Goal: Information Seeking & Learning: Learn about a topic

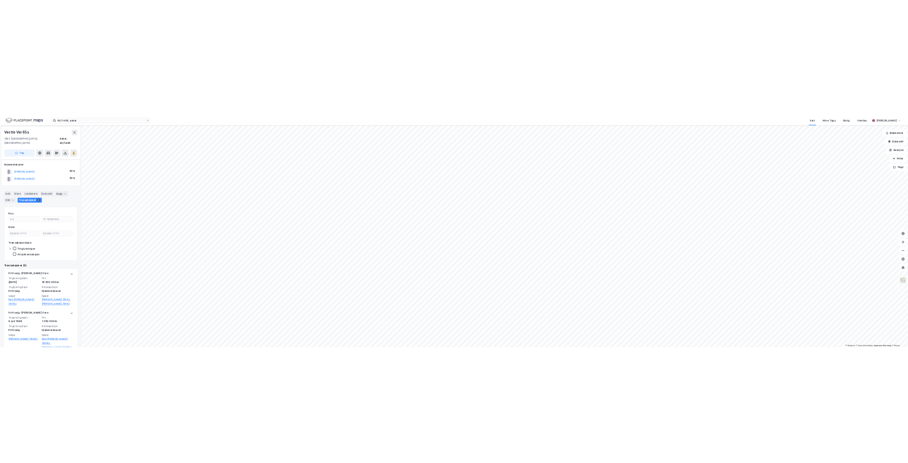
scroll to position [8, 0]
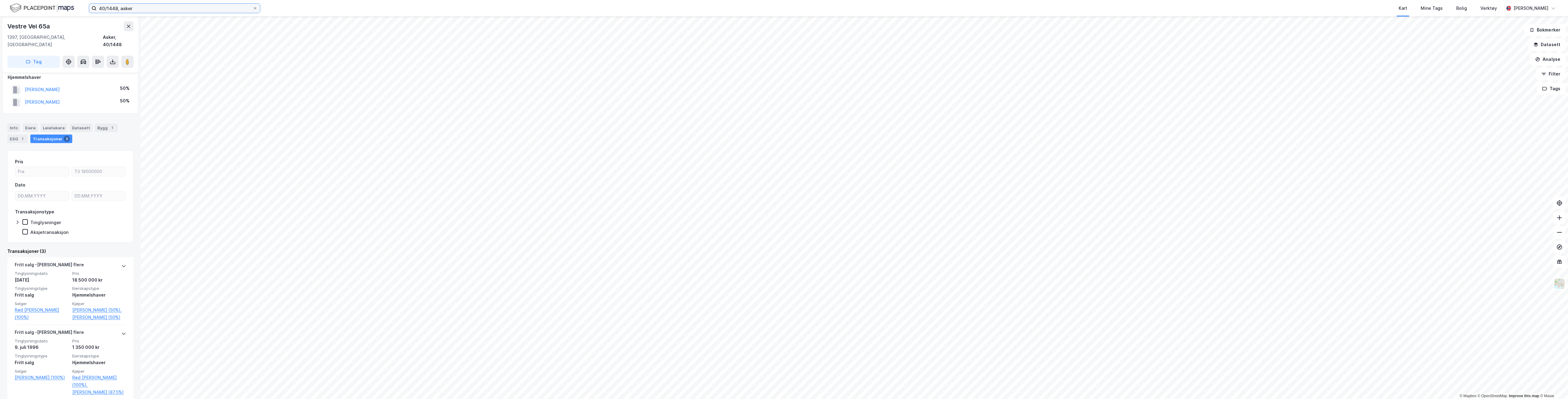
click at [117, 8] on input "40/1448, asker" at bounding box center [174, 8] width 156 height 9
type input "40/6, asker"
click at [191, 35] on div "Eiendommer (1) Hestesundveien 6A, 1397, [GEOGRAPHIC_DATA], [GEOGRAPHIC_DATA] • …" at bounding box center [223, 65] width 172 height 101
click at [197, 34] on span "[STREET_ADDRESS]" at bounding box center [176, 30] width 41 height 8
